Goal: Find specific page/section: Find specific page/section

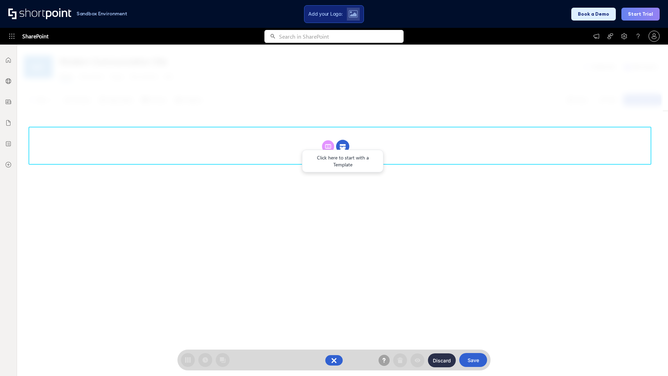
click at [342, 146] on circle at bounding box center [342, 146] width 13 height 13
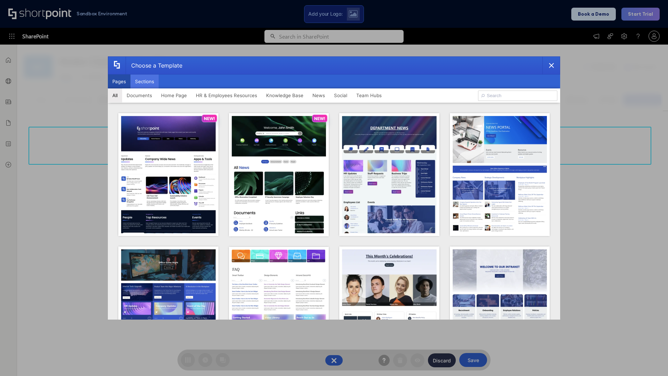
click at [144, 81] on button "Sections" at bounding box center [144, 81] width 28 height 14
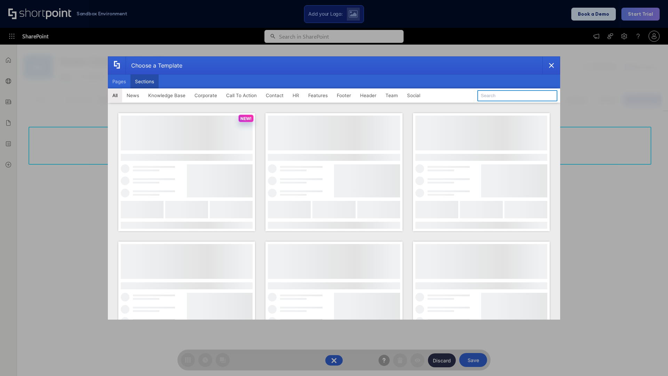
type input "FAQ 4"
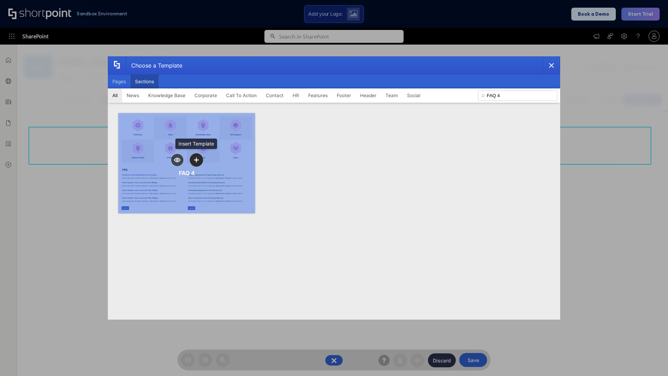
click at [196, 160] on icon "template selector" at bounding box center [196, 159] width 5 height 5
